Goal: Transaction & Acquisition: Book appointment/travel/reservation

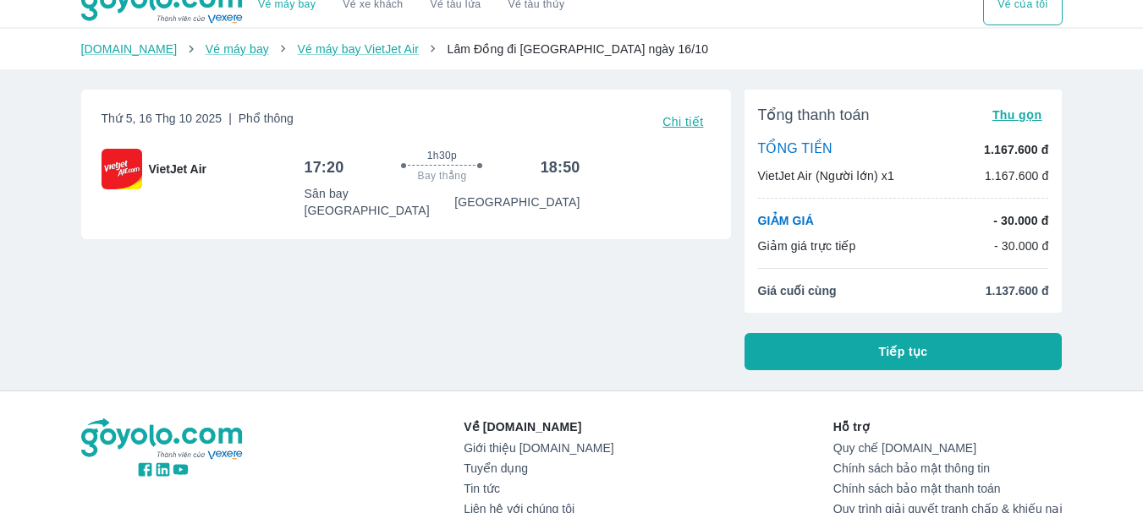
scroll to position [8, 0]
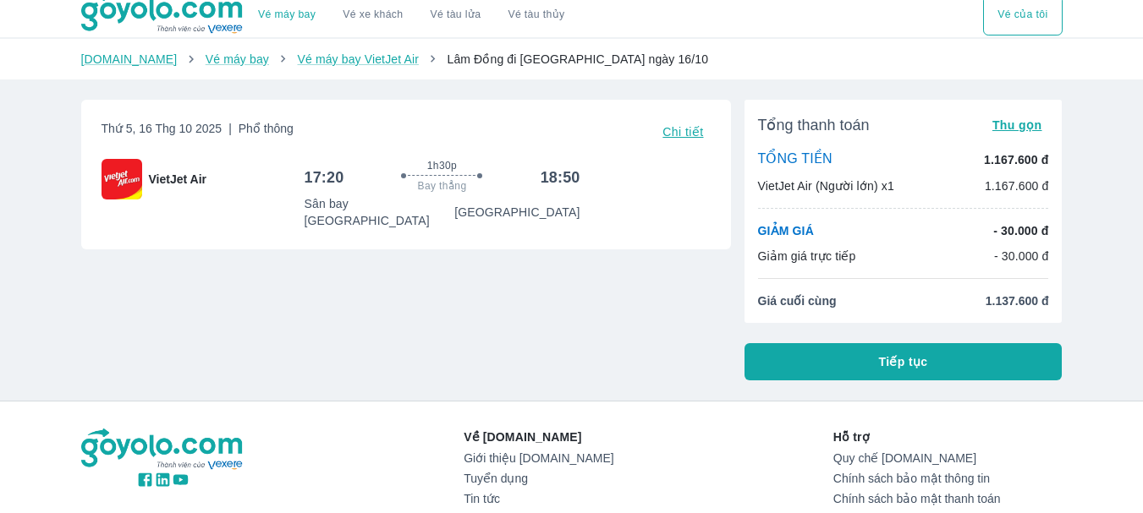
click at [900, 358] on span "Tiếp tục" at bounding box center [903, 362] width 49 height 17
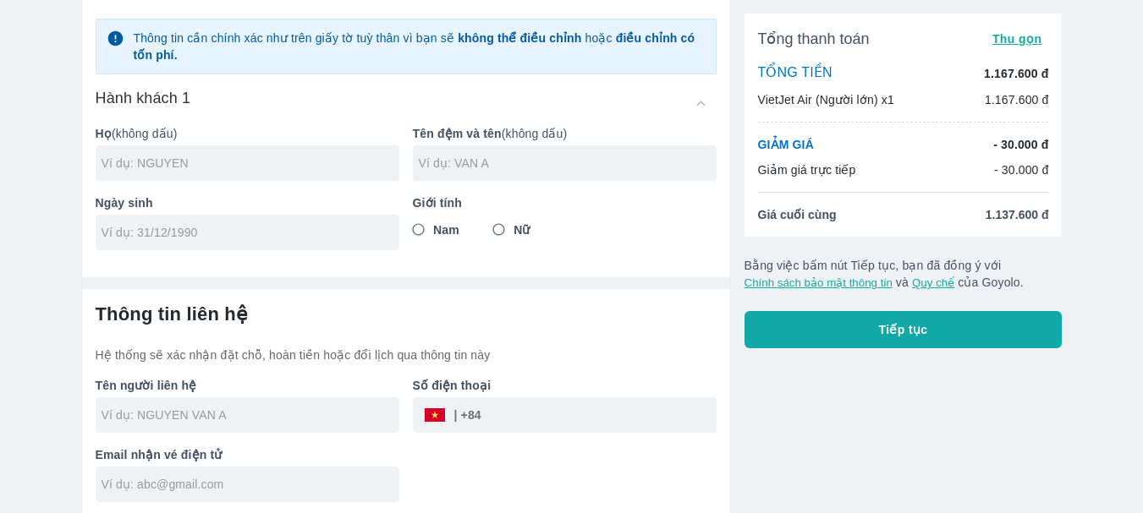
scroll to position [116, 0]
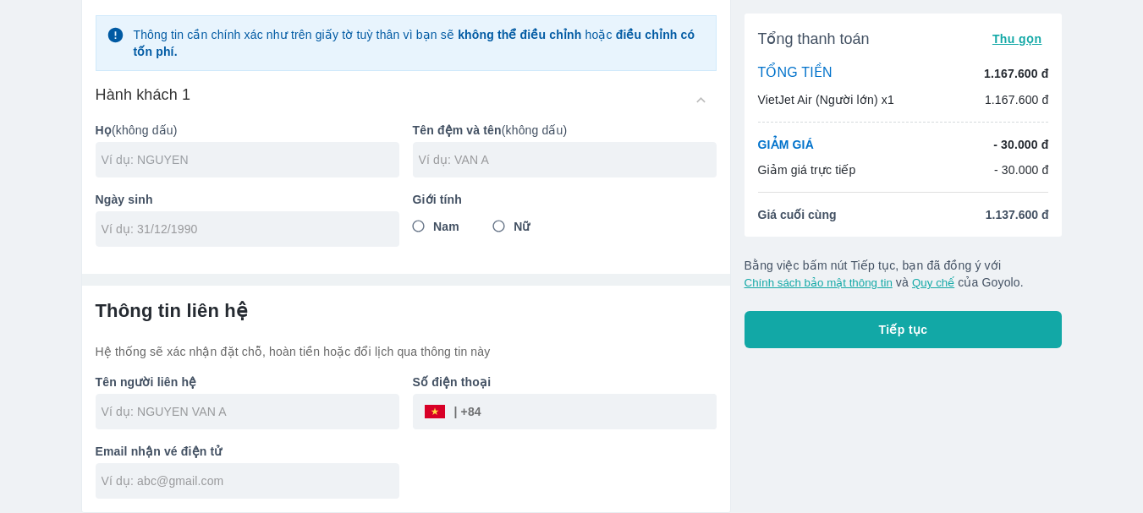
click at [214, 151] on input "text" at bounding box center [251, 159] width 298 height 17
type input "D"
type input "DAO"
click at [463, 163] on input "text" at bounding box center [568, 159] width 298 height 17
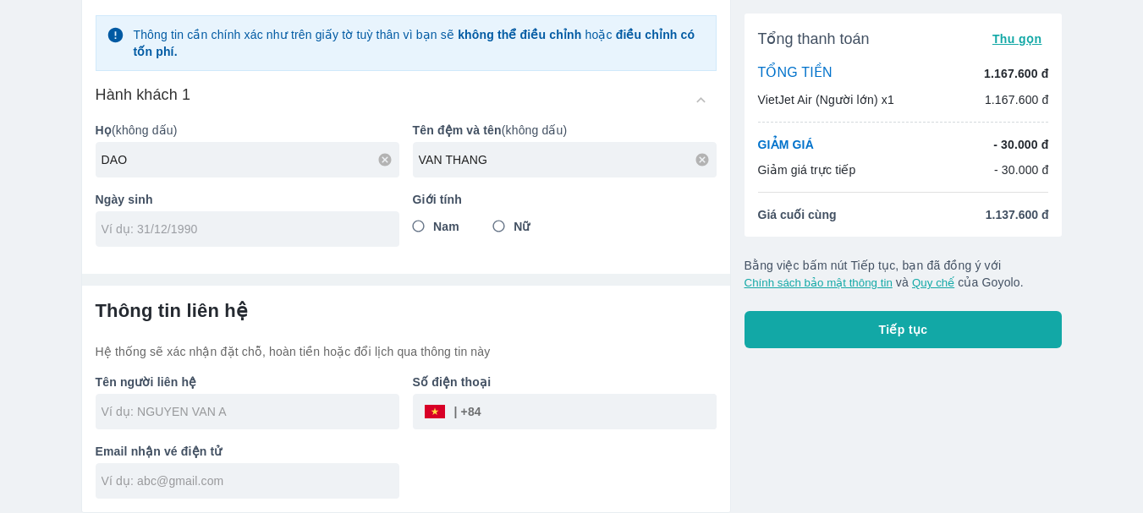
type input "VAN THANG"
click at [310, 231] on input "tel" at bounding box center [242, 229] width 281 height 17
type input "[DATE]"
click at [414, 225] on input "Nam" at bounding box center [419, 226] width 30 height 30
radio input "true"
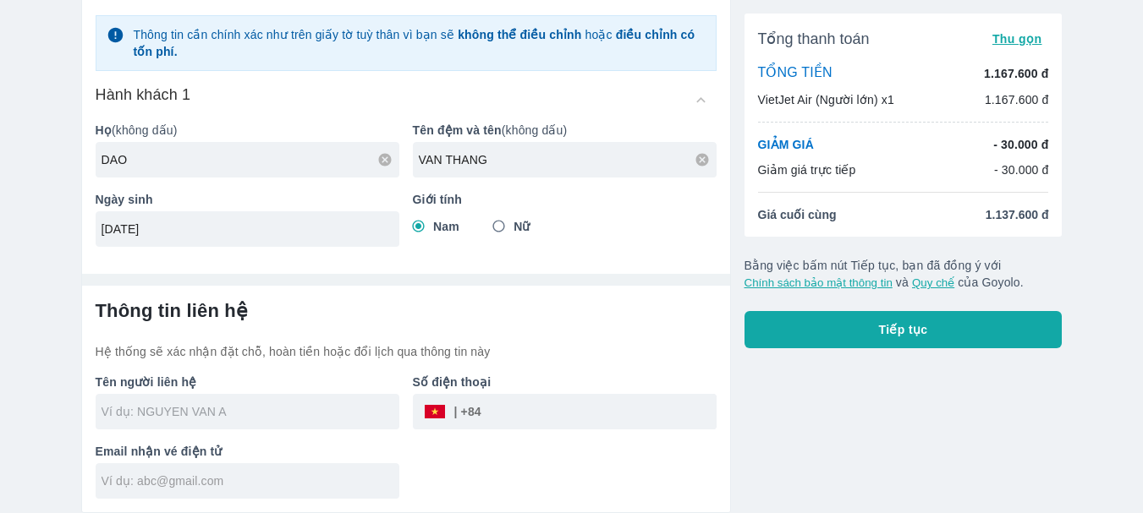
click at [258, 413] on input "text" at bounding box center [251, 412] width 298 height 17
type input "DAO VAN THANG"
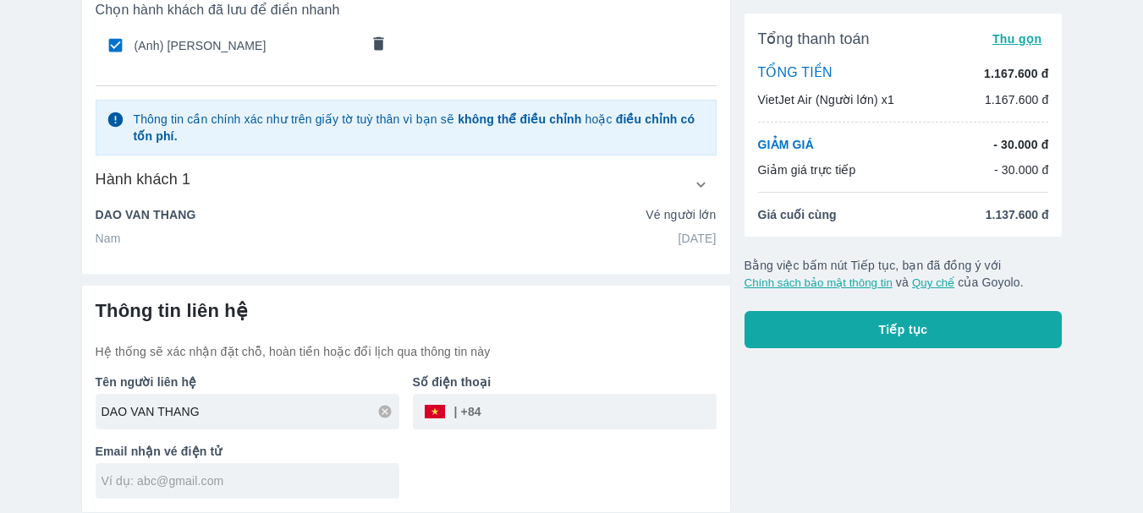
click at [508, 422] on input "tel" at bounding box center [598, 412] width 235 height 41
type input "977227770"
click at [302, 488] on input "text" at bounding box center [251, 481] width 298 height 17
type input "[EMAIL_ADDRESS][DOMAIN_NAME]"
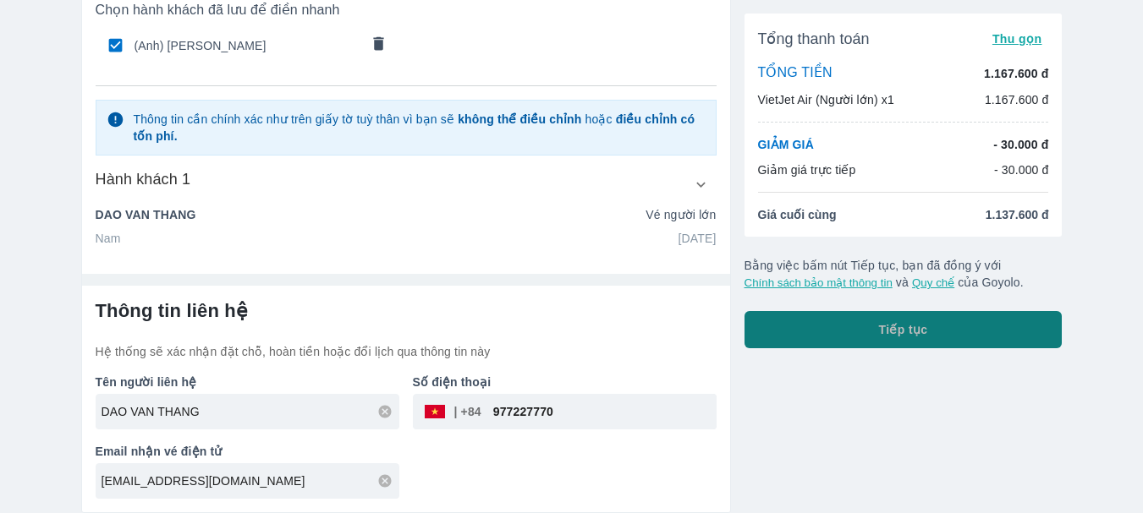
click at [855, 328] on button "Tiếp tục" at bounding box center [903, 329] width 318 height 37
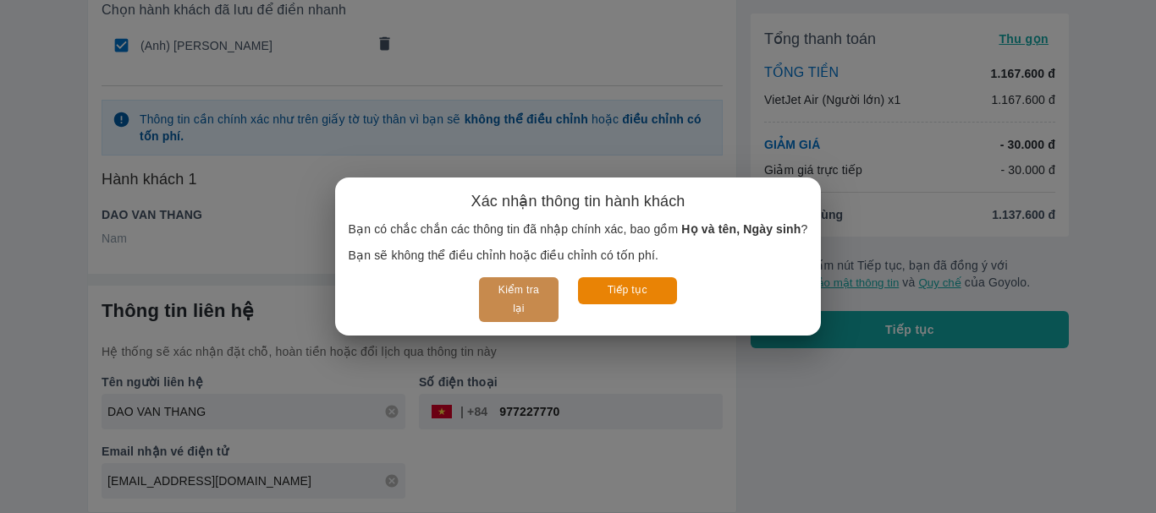
click at [523, 295] on button "Kiểm tra lại" at bounding box center [518, 299] width 79 height 45
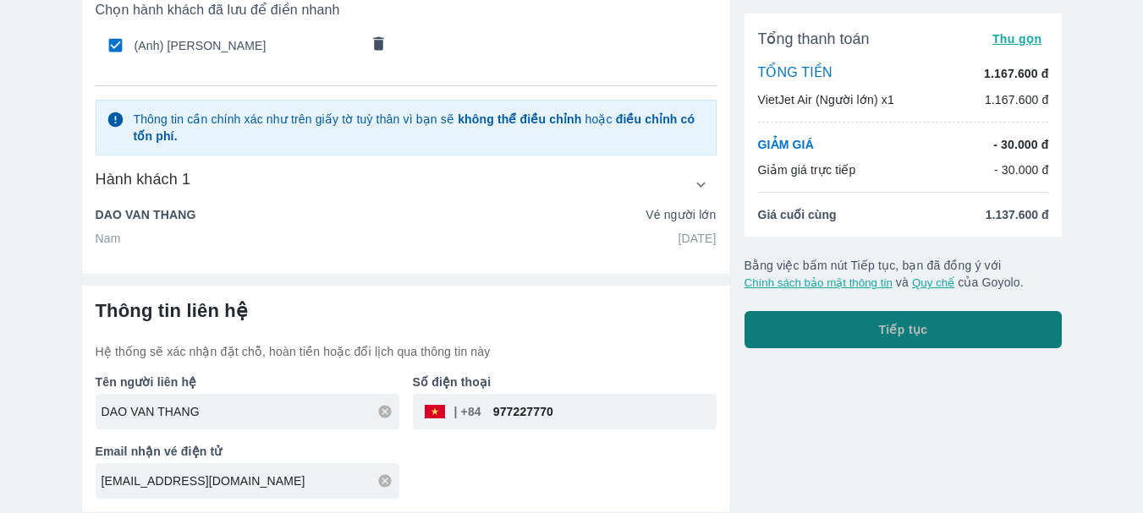
click at [887, 331] on span "Tiếp tục" at bounding box center [903, 329] width 49 height 17
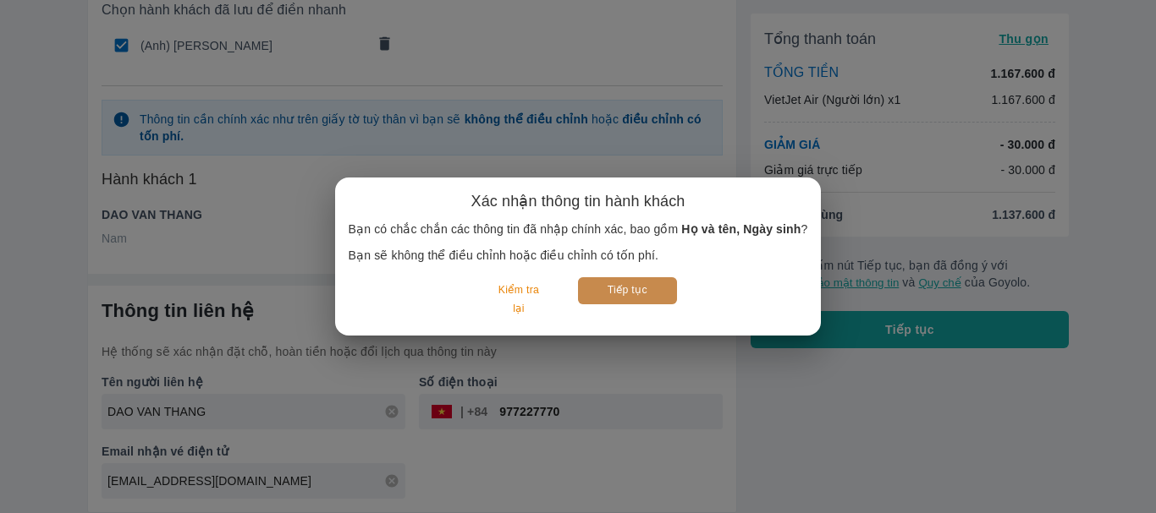
click at [645, 288] on button "Tiếp tục" at bounding box center [627, 290] width 99 height 26
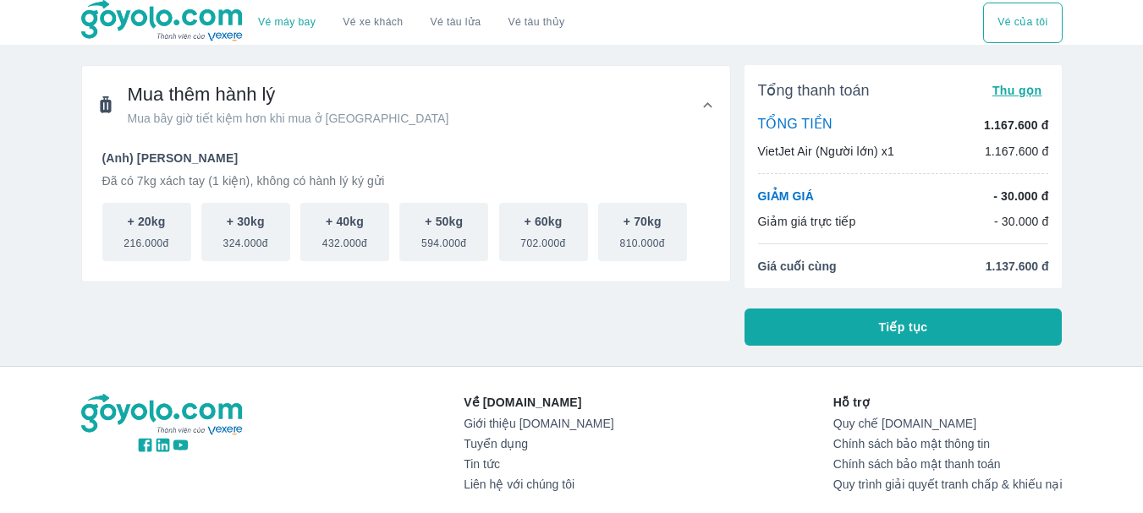
click at [856, 327] on button "Tiếp tục" at bounding box center [903, 327] width 318 height 37
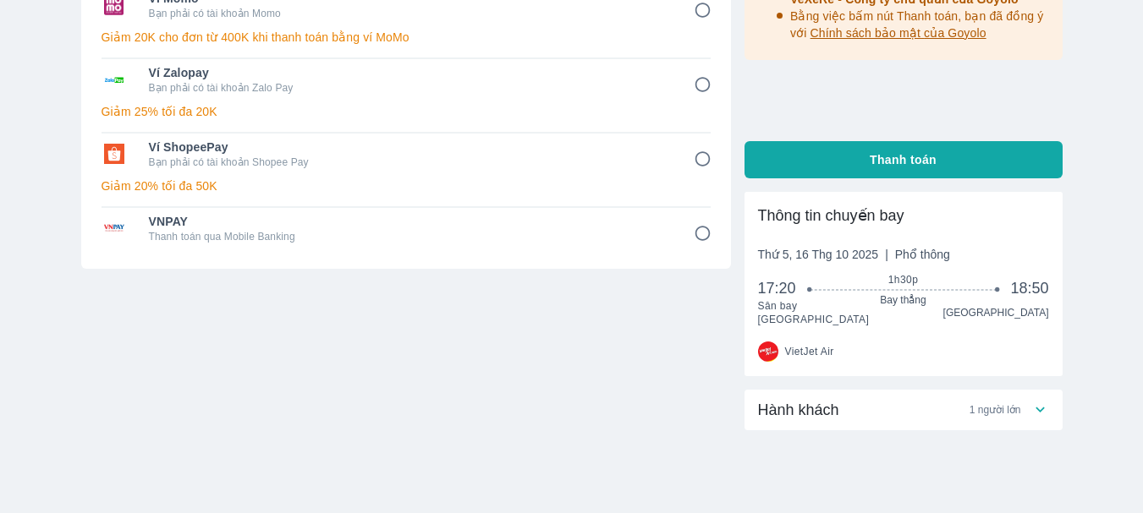
scroll to position [316, 0]
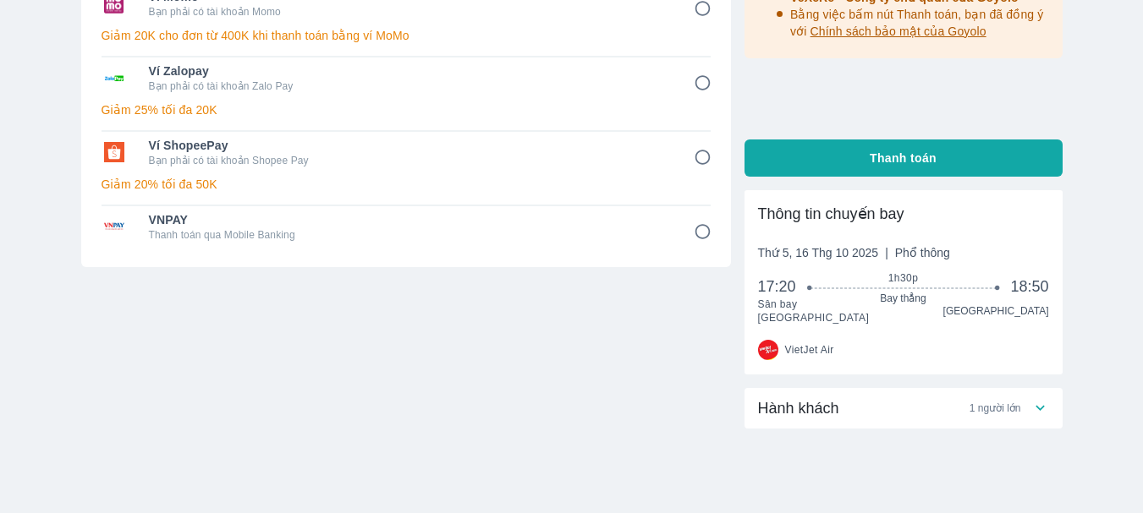
click at [1040, 399] on icon at bounding box center [1040, 408] width 18 height 18
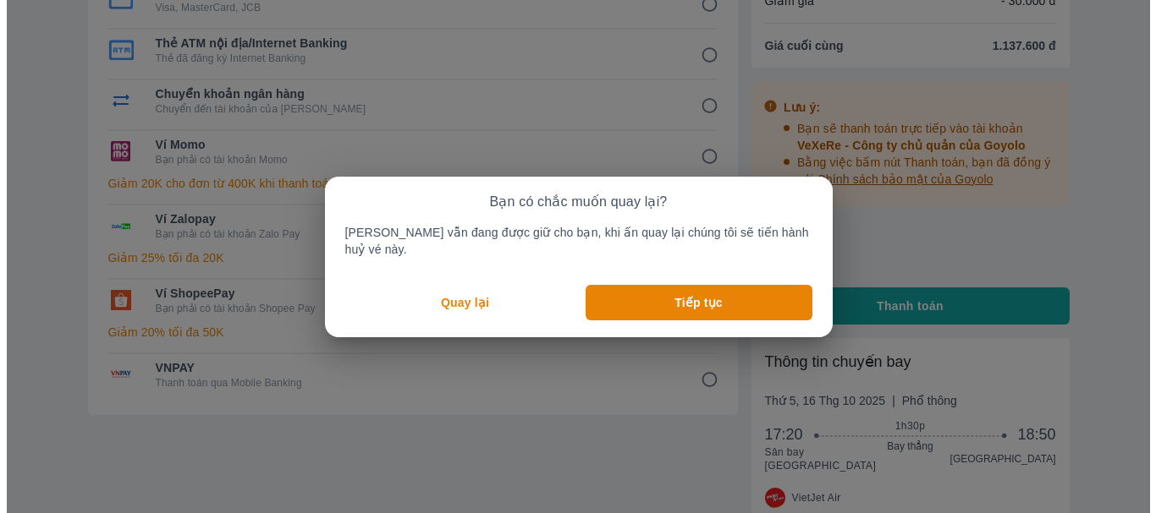
scroll to position [0, 0]
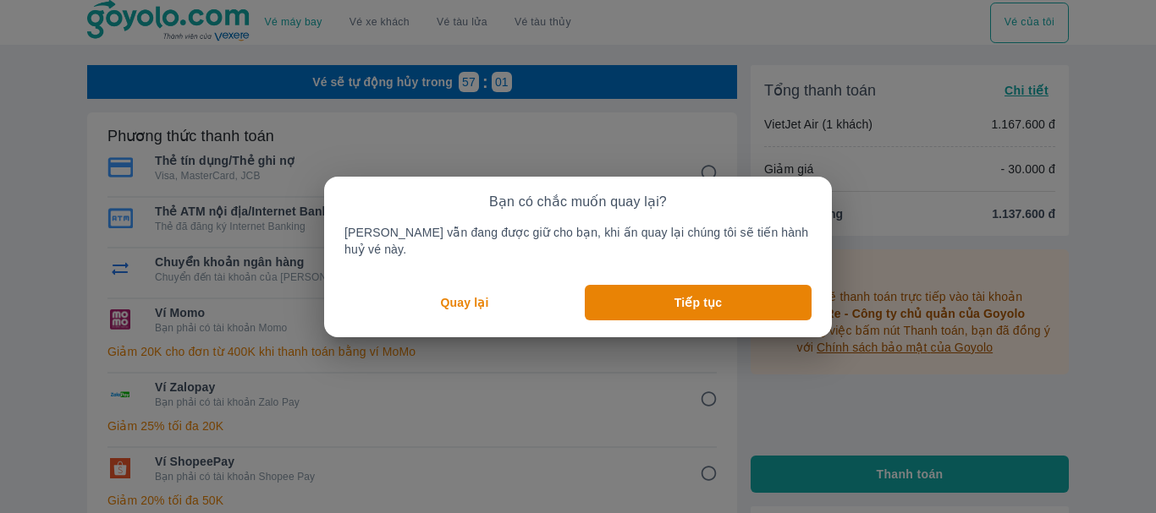
click at [476, 295] on p "Quay lại" at bounding box center [465, 302] width 48 height 17
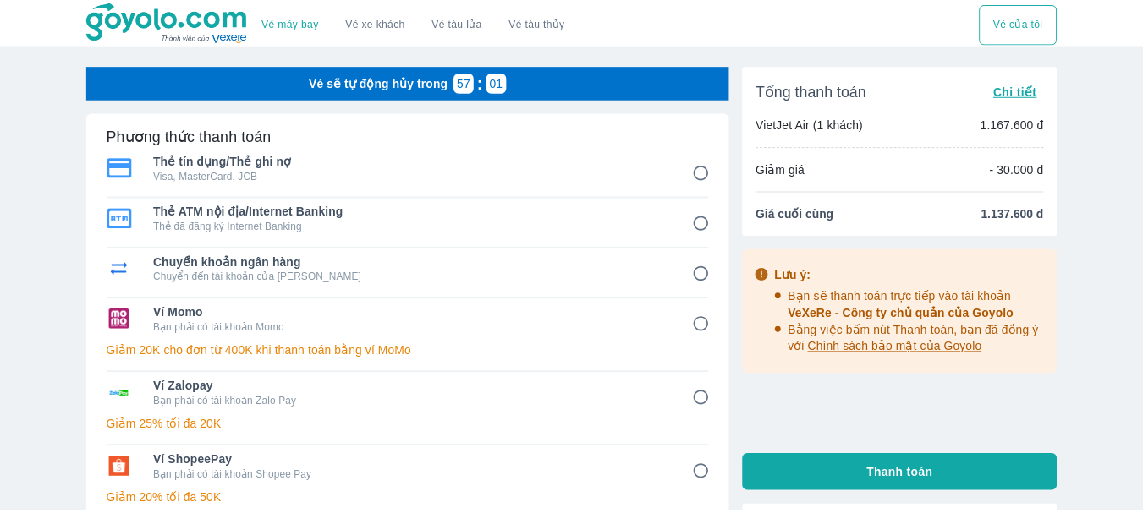
scroll to position [405, 0]
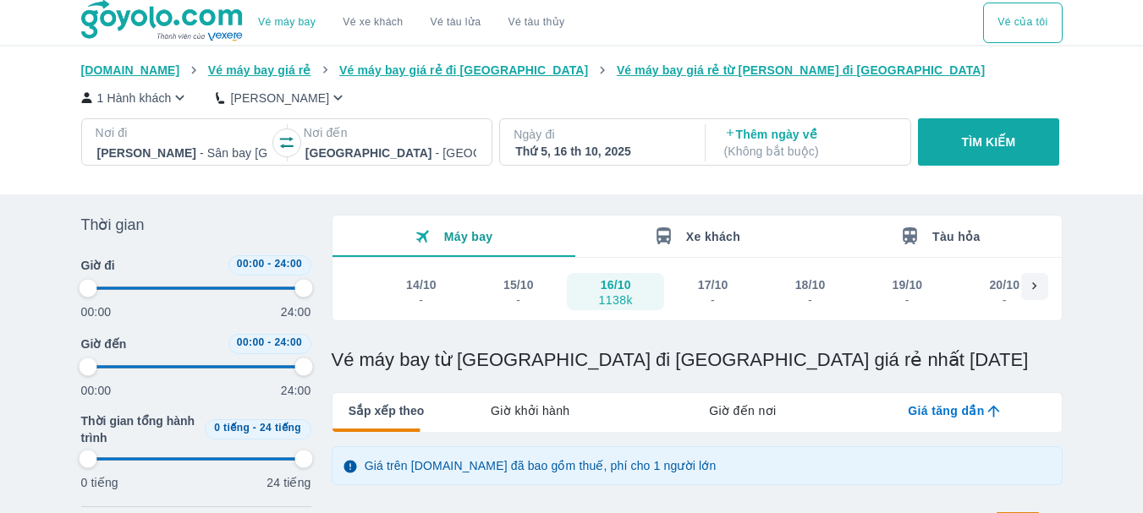
type input "97.9166666666667"
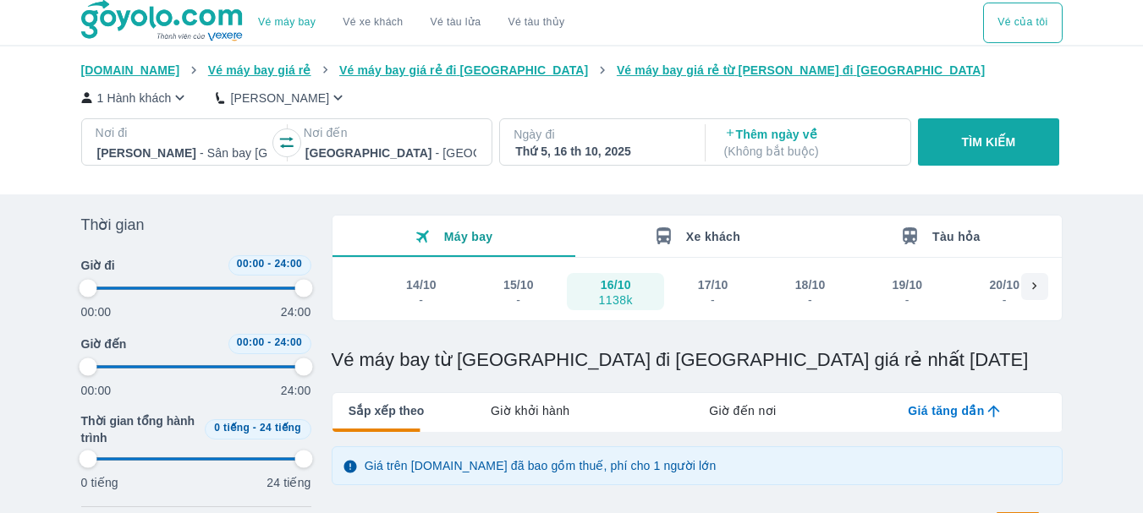
type input "97.9166666666667"
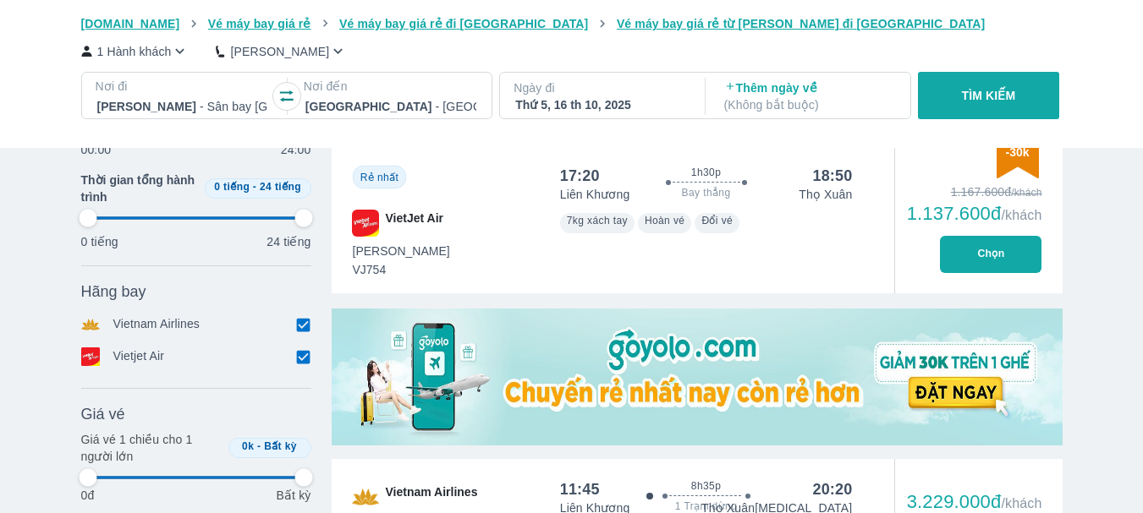
type input "97.9166666666667"
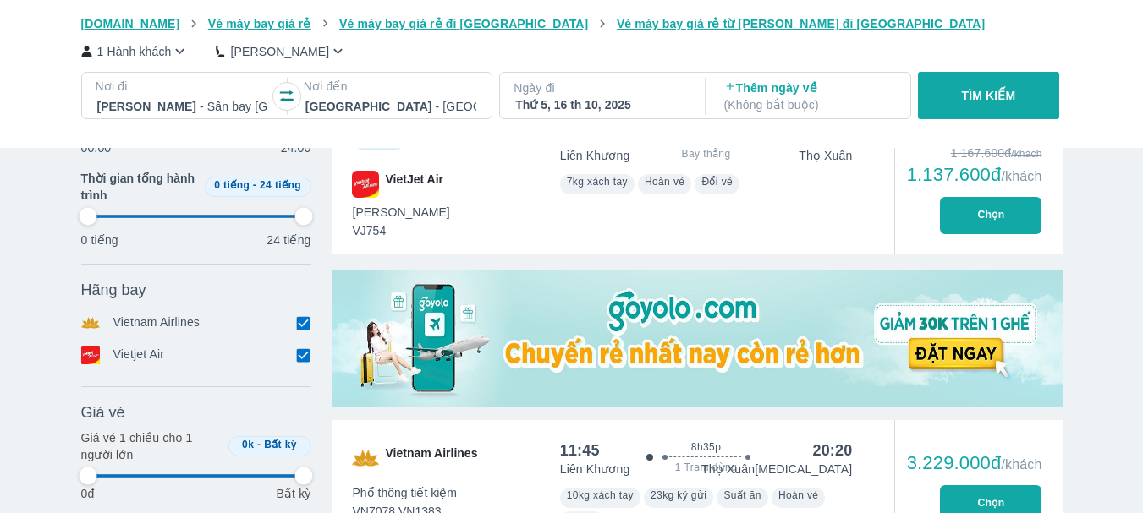
type input "97.9166666666667"
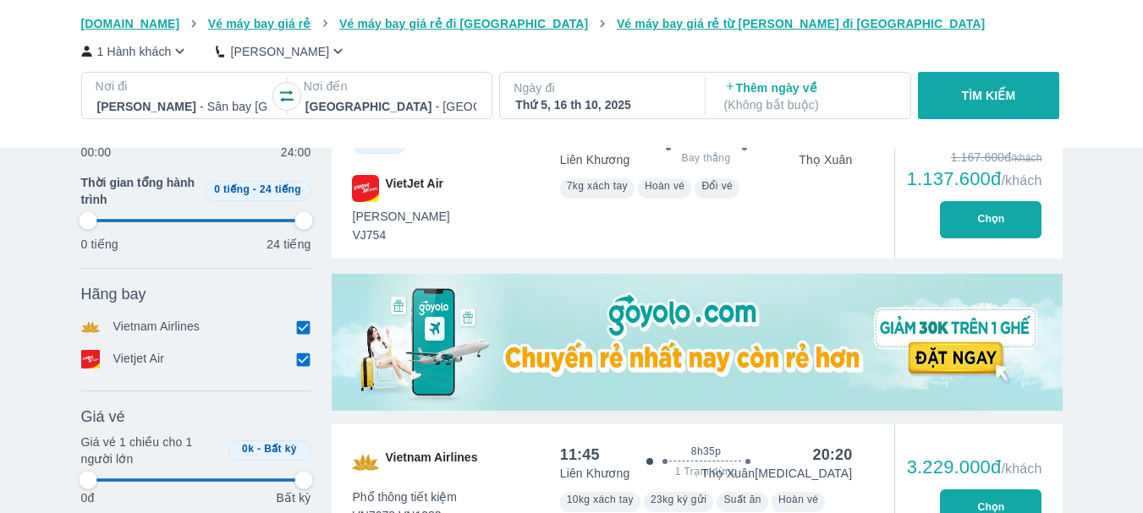
type input "97.9166666666667"
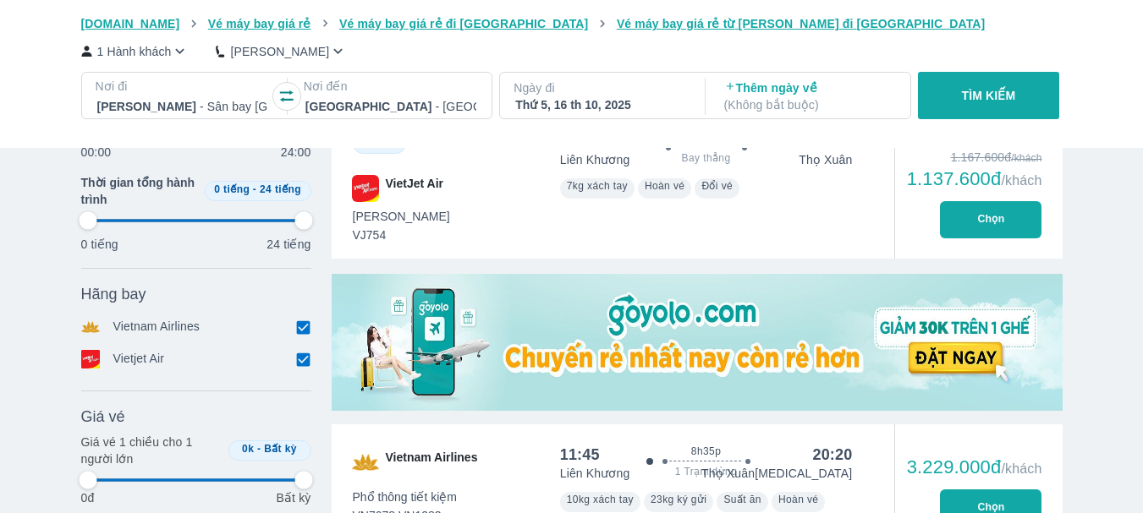
type input "97.9166666666667"
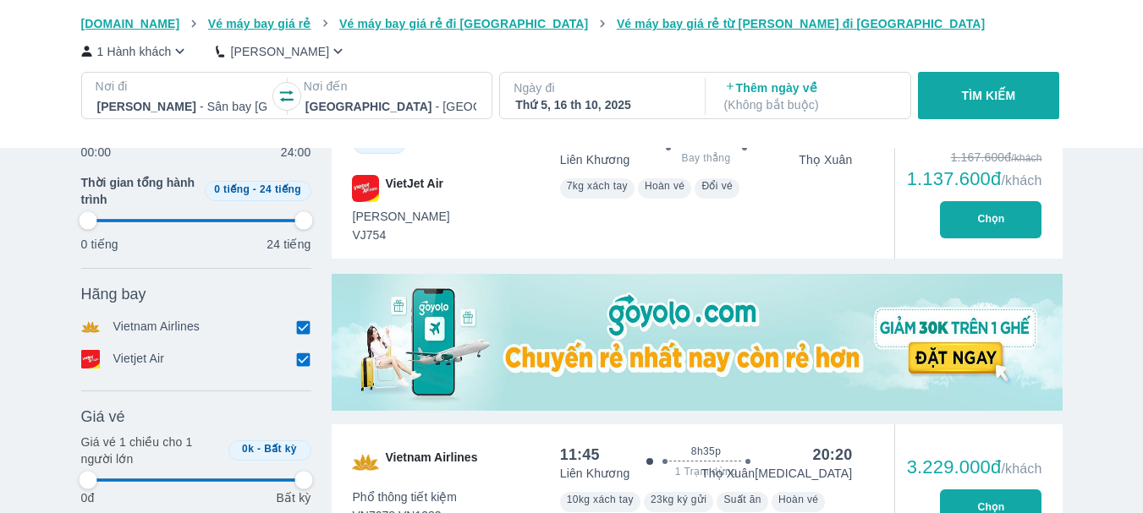
type input "97.9166666666667"
